Goal: Find specific page/section: Find specific page/section

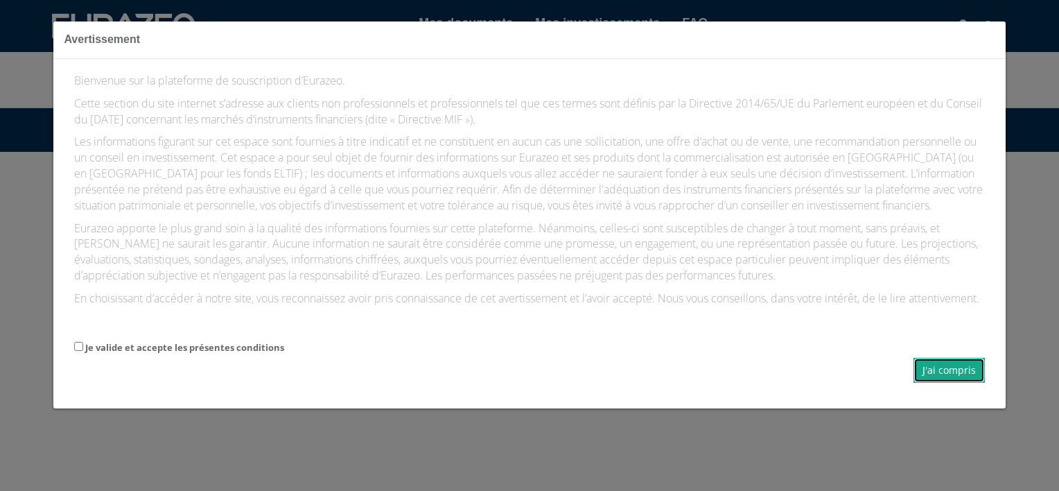
click at [953, 382] on button "J'ai compris" at bounding box center [948, 370] width 71 height 25
click at [87, 351] on label "Je valide et accepte les présentes conditions" at bounding box center [184, 347] width 199 height 13
click at [83, 351] on input "Je valide et accepte les présentes conditions" at bounding box center [78, 346] width 9 height 9
checkbox input "true"
click at [934, 376] on button "J'ai compris" at bounding box center [948, 370] width 71 height 25
